Goal: Transaction & Acquisition: Purchase product/service

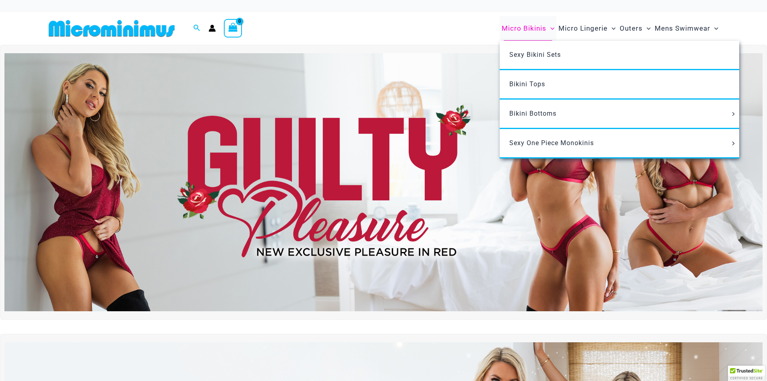
type input "**********"
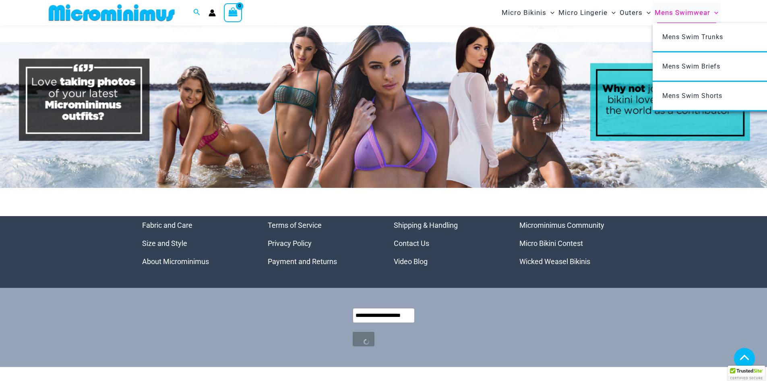
scroll to position [4146, 0]
click at [680, 14] on span "Mens Swimwear" at bounding box center [683, 12] width 56 height 21
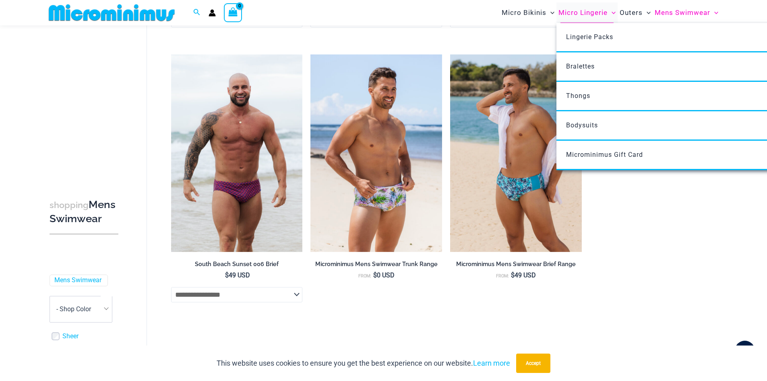
scroll to position [1767, 0]
